Goal: Task Accomplishment & Management: Complete application form

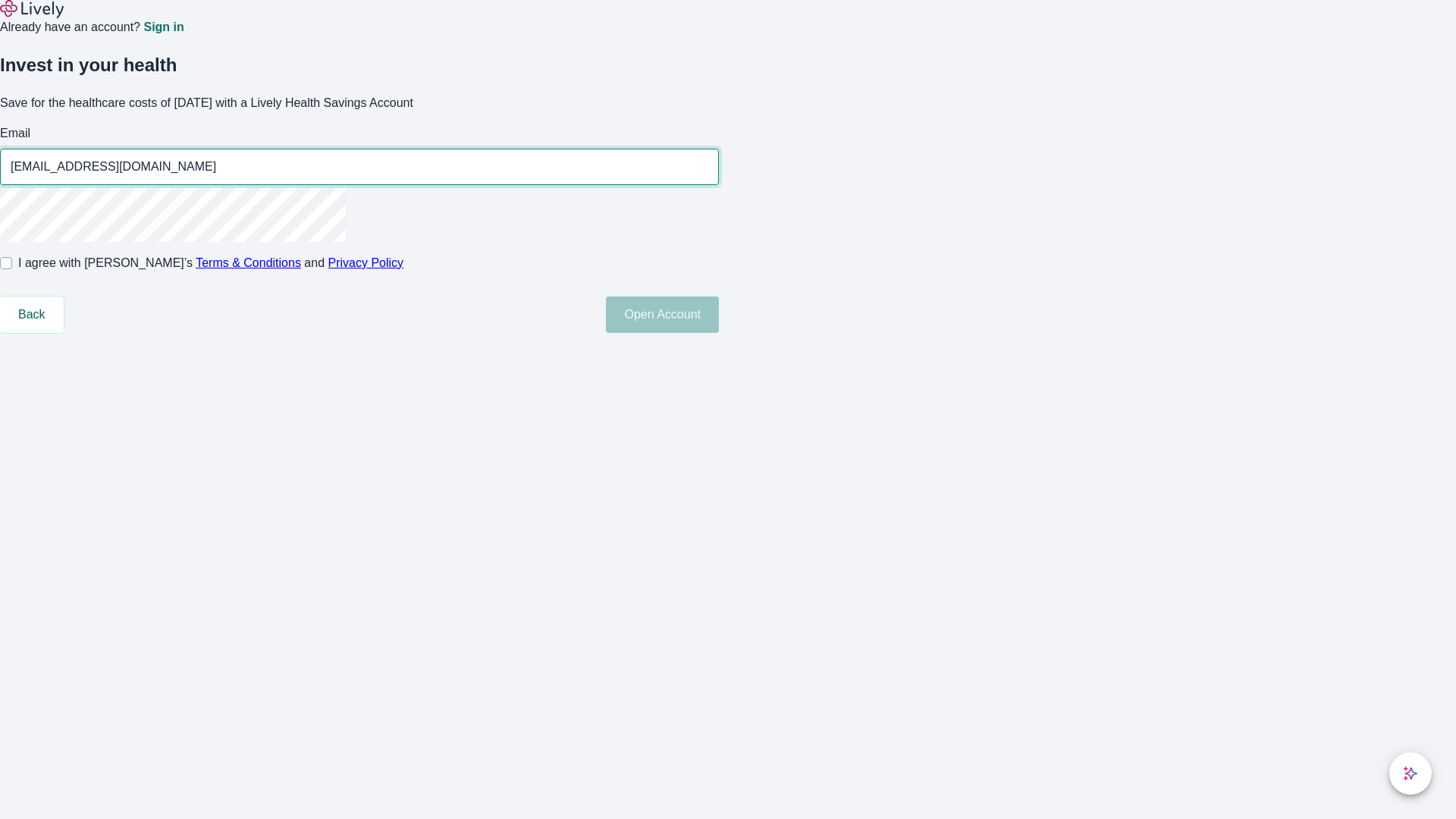
type input "[EMAIL_ADDRESS][DOMAIN_NAME]"
click at [12, 269] on input "I agree with Lively’s Terms & Conditions and Privacy Policy" at bounding box center [6, 263] width 12 height 12
checkbox input "true"
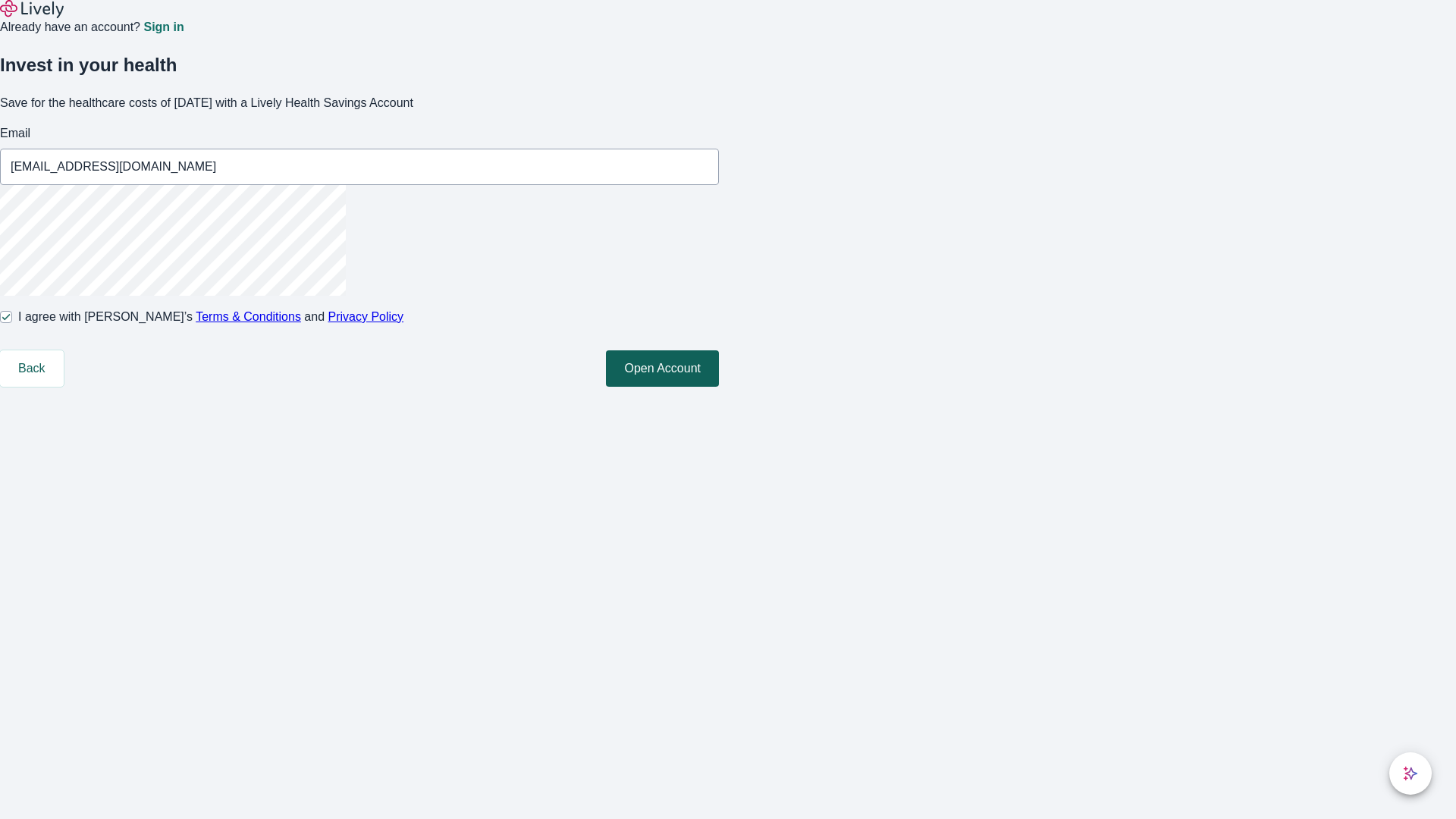
click at [719, 386] on button "Open Account" at bounding box center [662, 369] width 113 height 37
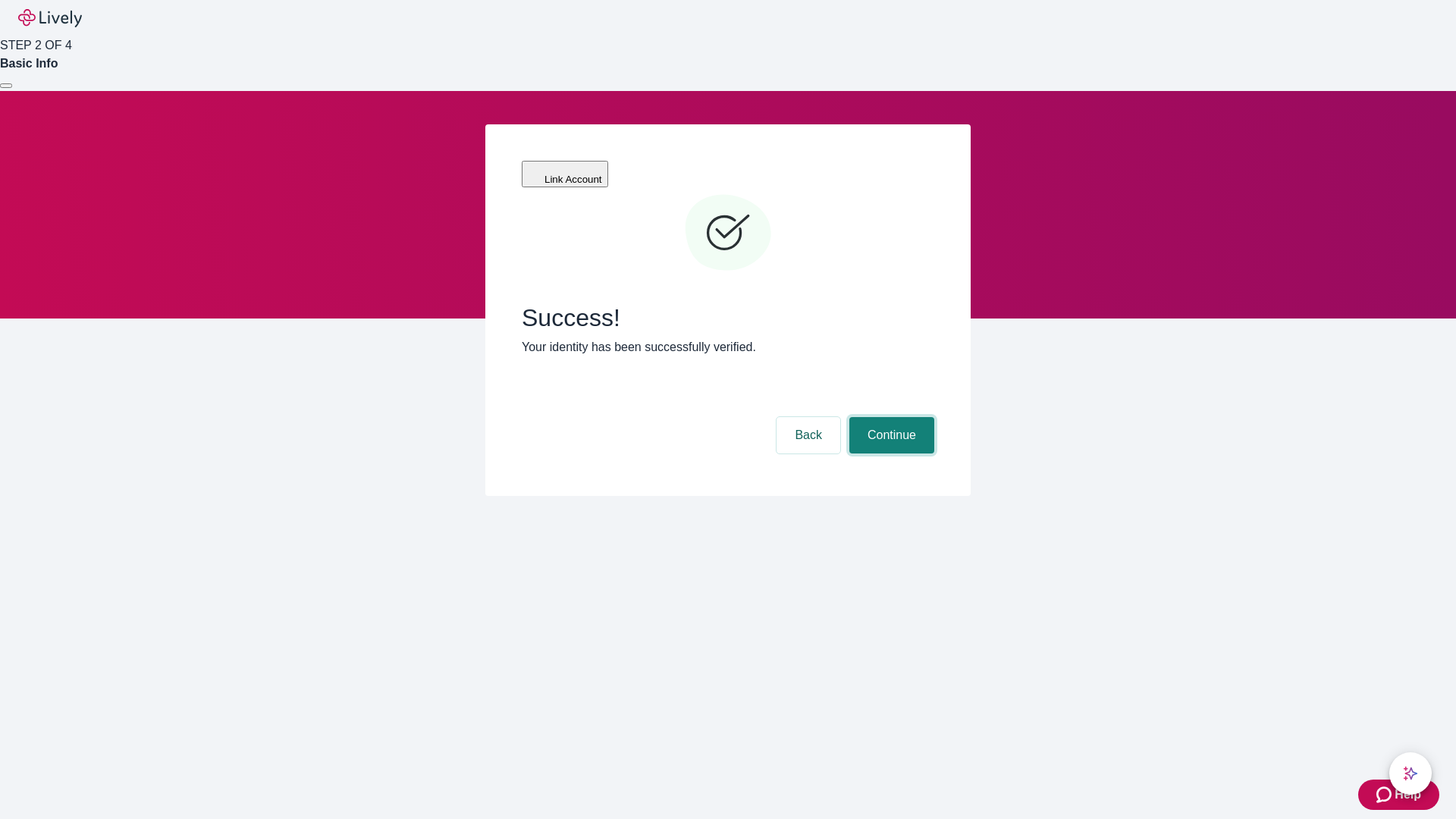
click at [890, 417] on button "Continue" at bounding box center [892, 435] width 85 height 37
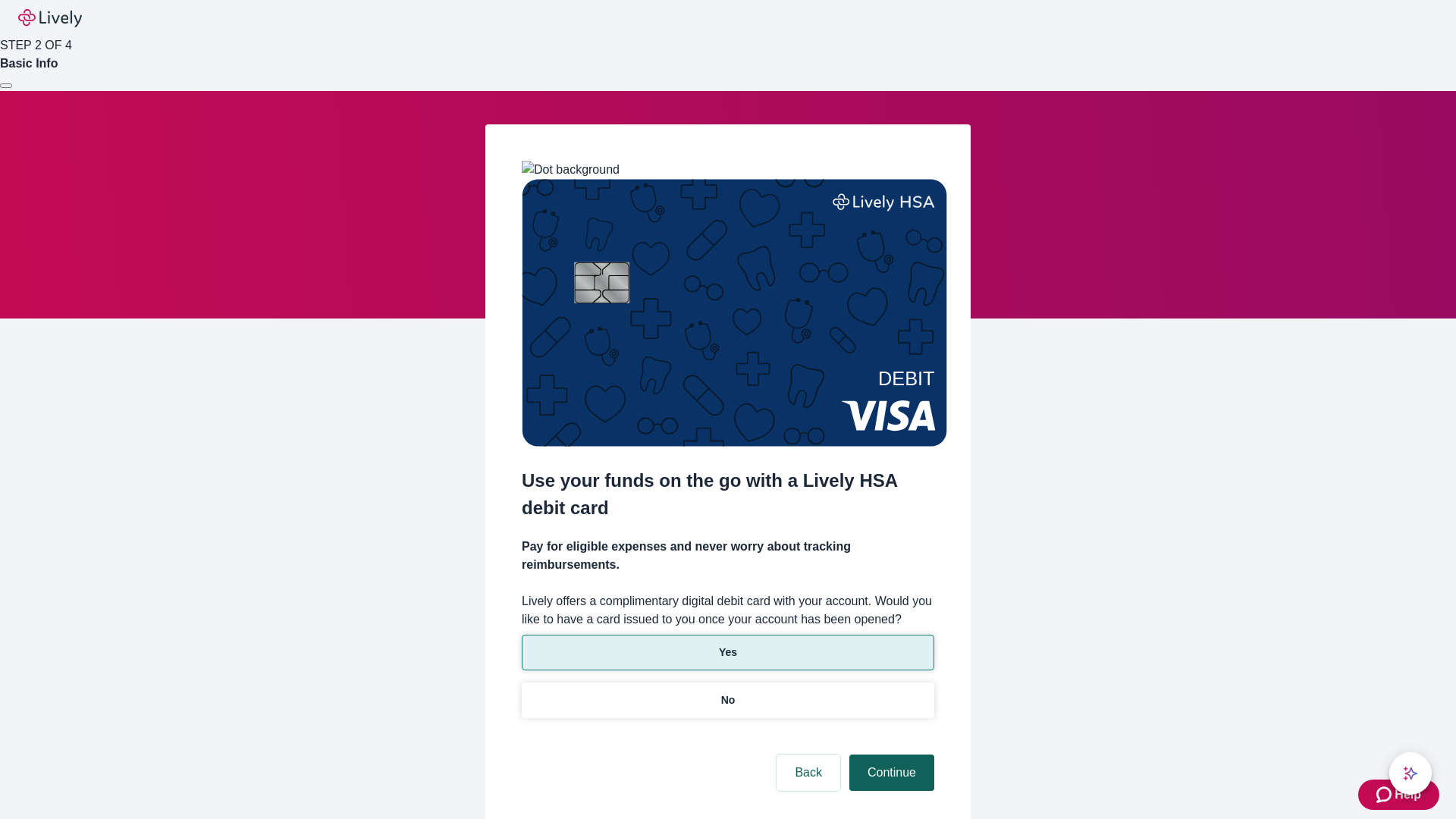
click at [728, 693] on p "No" at bounding box center [728, 700] width 14 height 16
click at [890, 755] on button "Continue" at bounding box center [892, 773] width 85 height 37
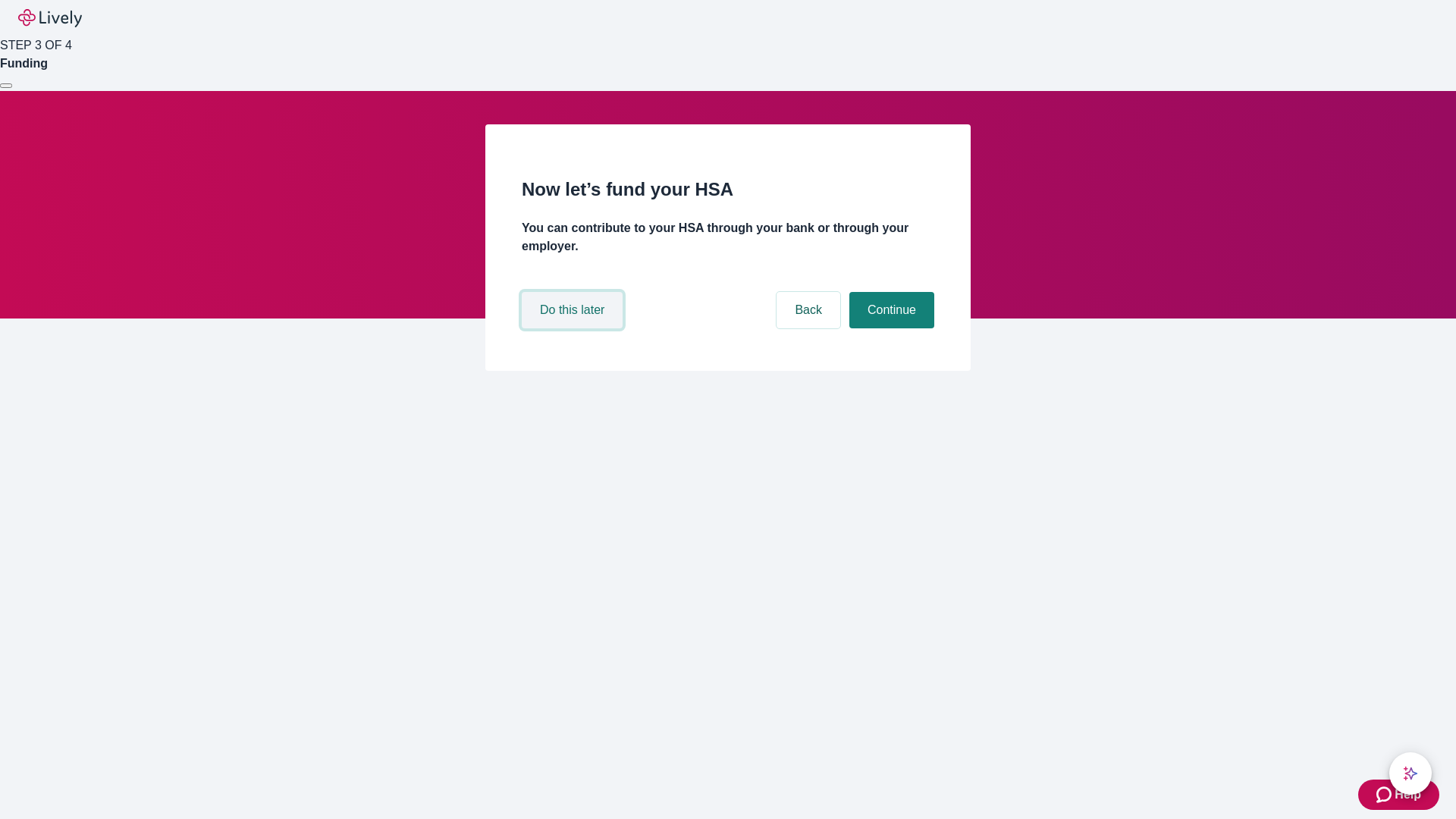
click at [574, 329] on button "Do this later" at bounding box center [571, 310] width 101 height 37
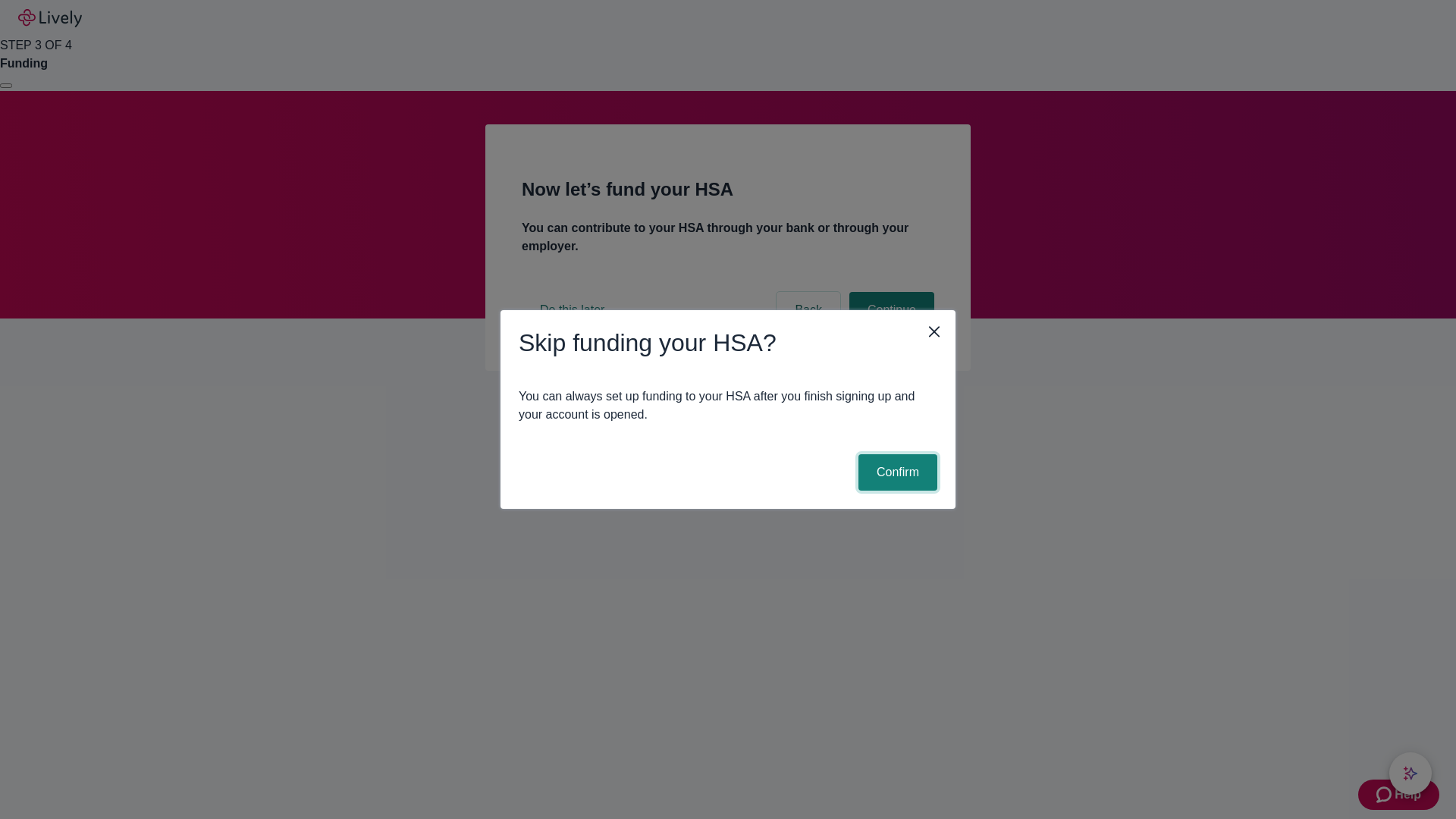
click at [895, 472] on button "Confirm" at bounding box center [898, 472] width 79 height 37
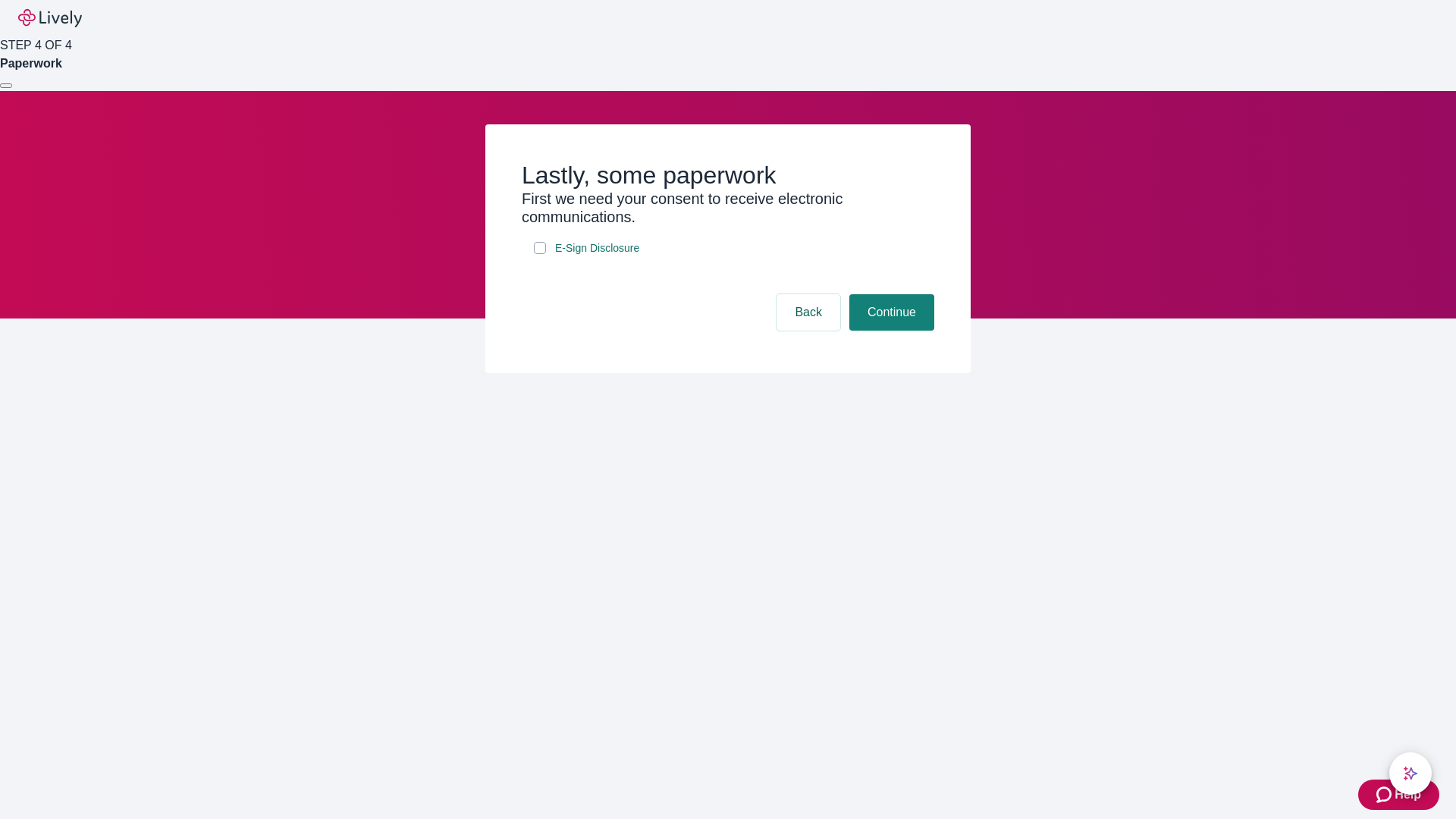
click at [540, 254] on input "E-Sign Disclosure" at bounding box center [540, 248] width 12 height 12
checkbox input "true"
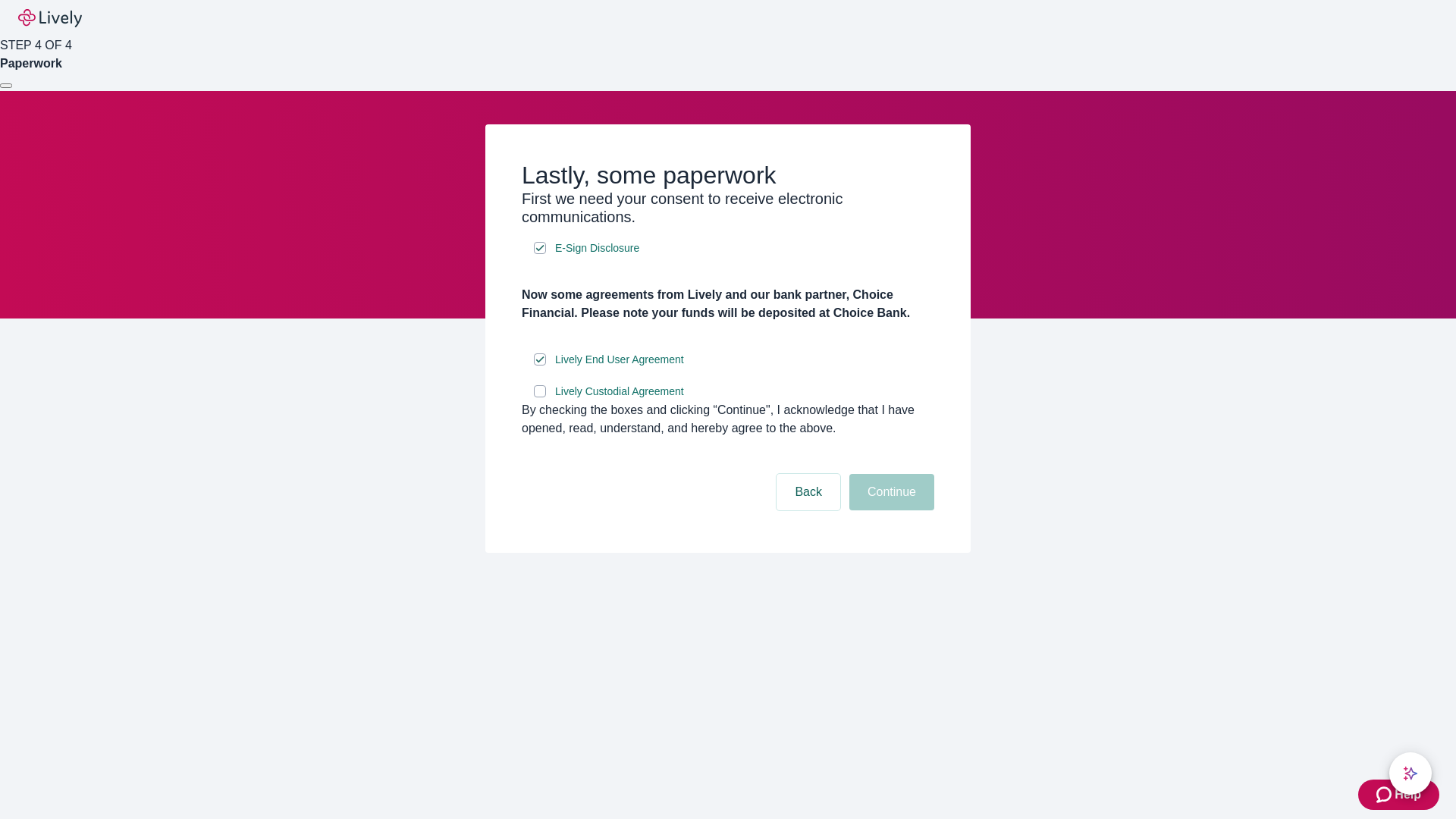
click at [540, 397] on input "Lively Custodial Agreement" at bounding box center [540, 392] width 12 height 12
checkbox input "true"
click at [890, 511] on button "Continue" at bounding box center [892, 492] width 85 height 37
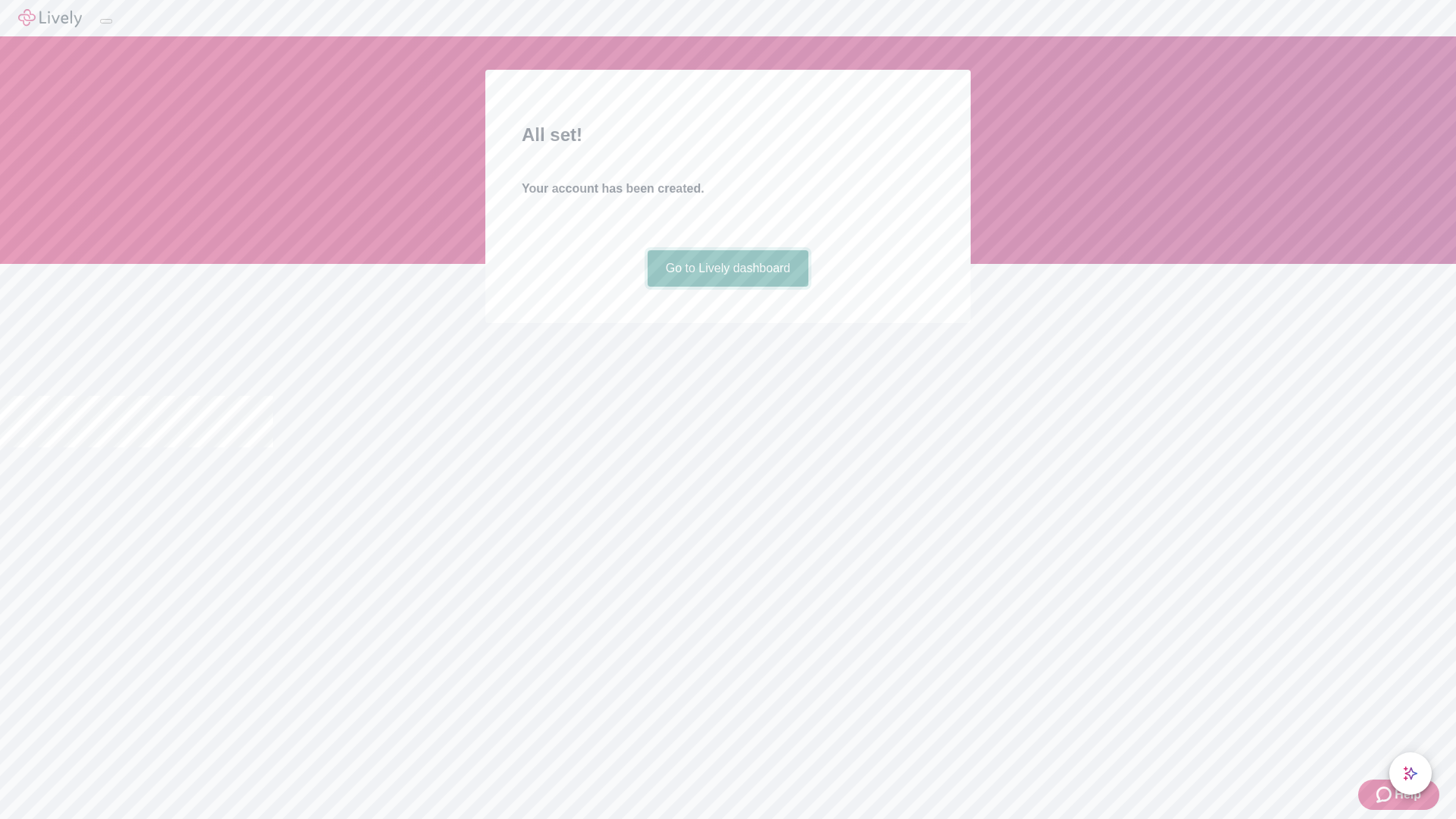
click at [728, 287] on link "Go to Lively dashboard" at bounding box center [728, 269] width 162 height 37
